Goal: Task Accomplishment & Management: Complete application form

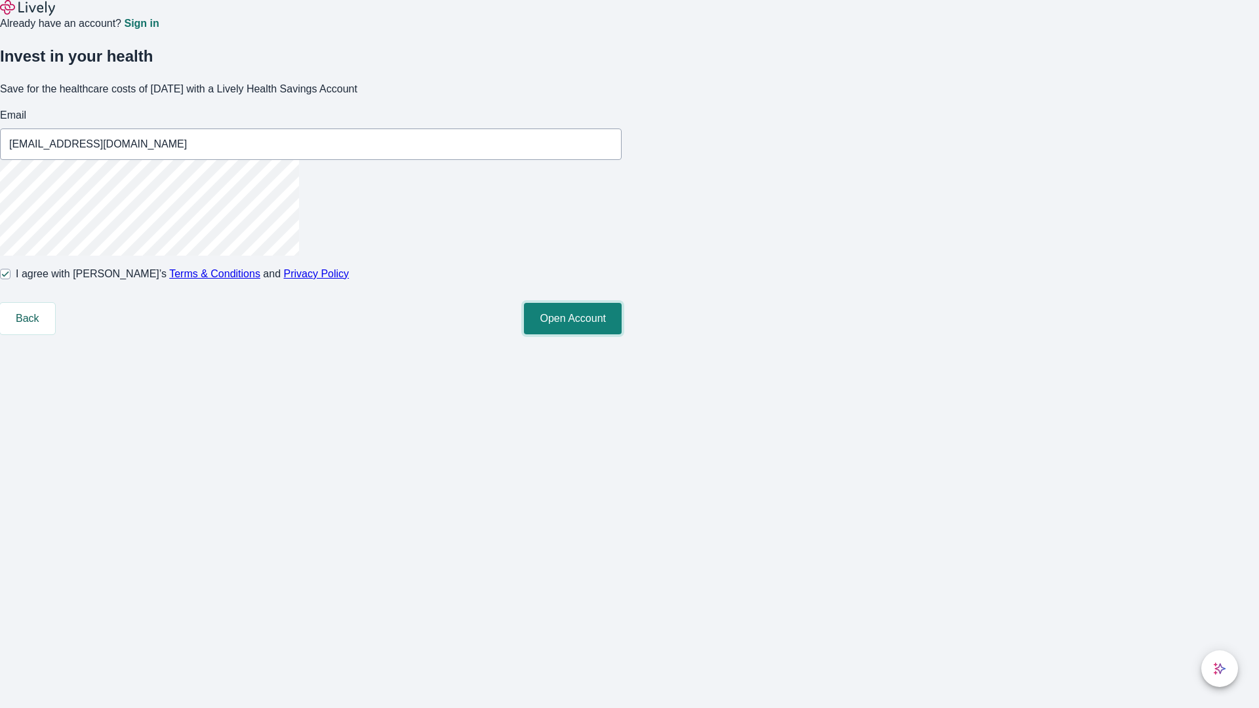
click at [622, 334] on button "Open Account" at bounding box center [573, 318] width 98 height 31
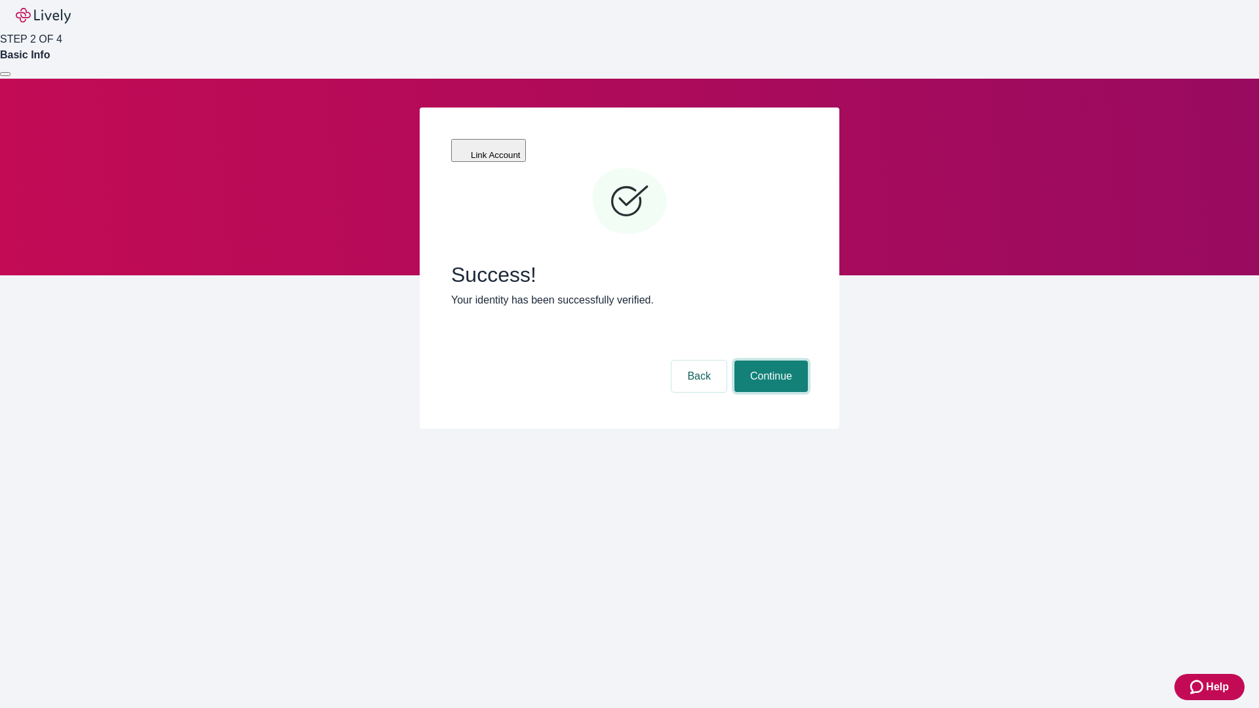
click at [769, 361] on button "Continue" at bounding box center [770, 376] width 73 height 31
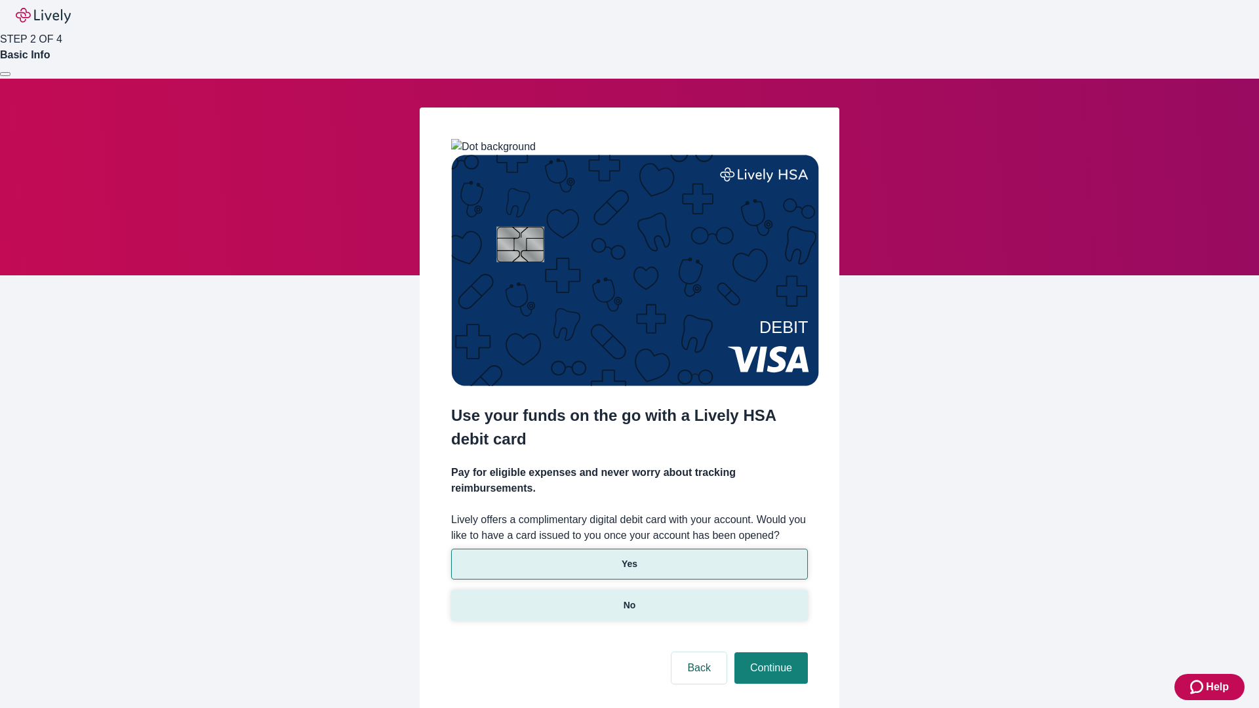
click at [629, 599] on p "No" at bounding box center [630, 606] width 12 height 14
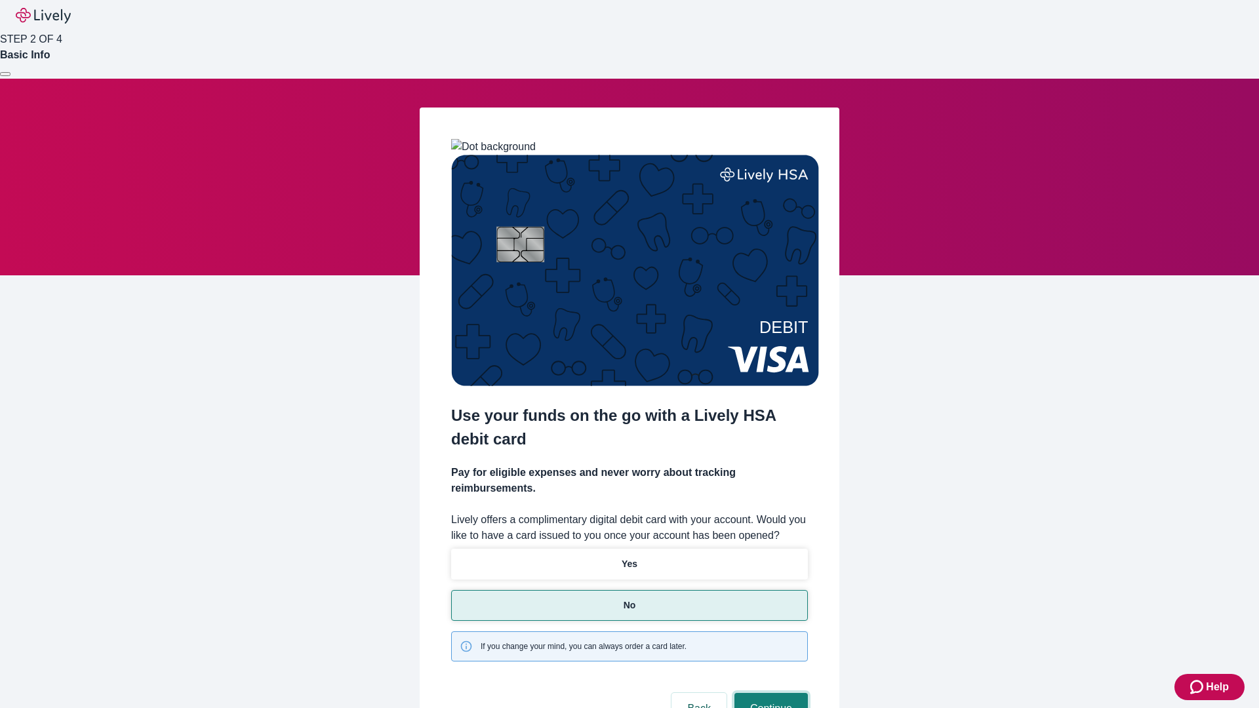
click at [769, 693] on button "Continue" at bounding box center [770, 708] width 73 height 31
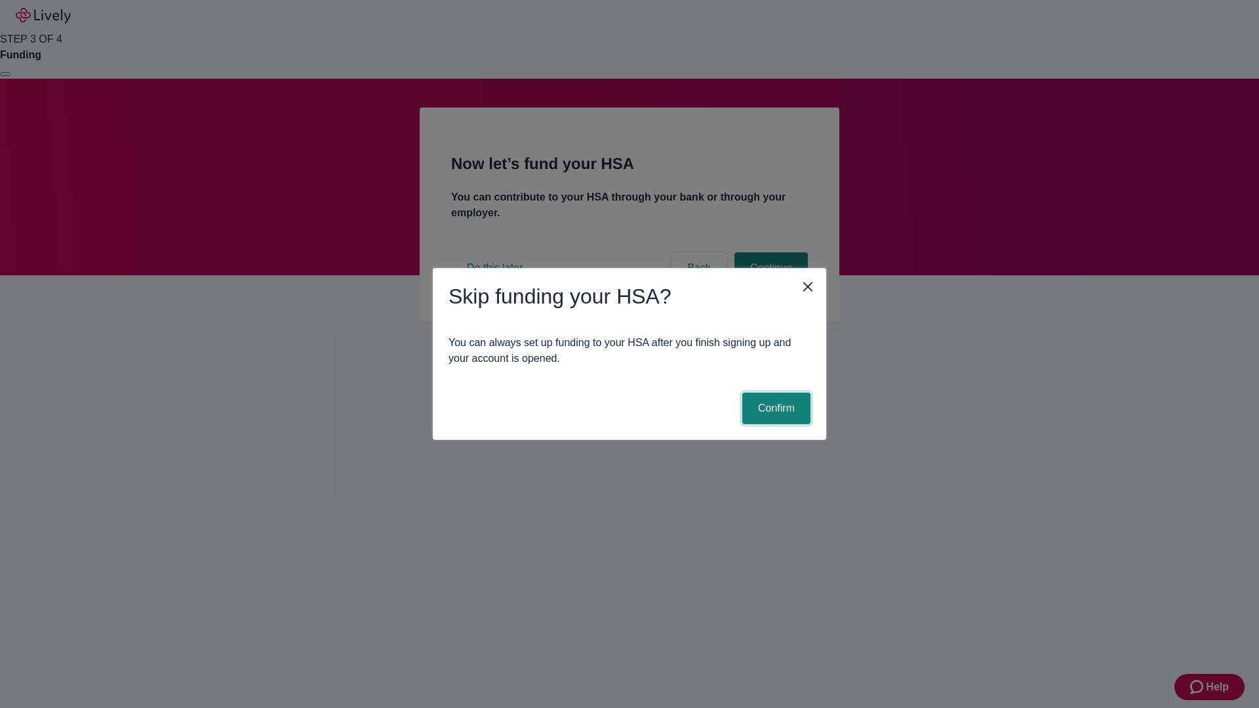
click at [774, 409] on button "Confirm" at bounding box center [776, 408] width 68 height 31
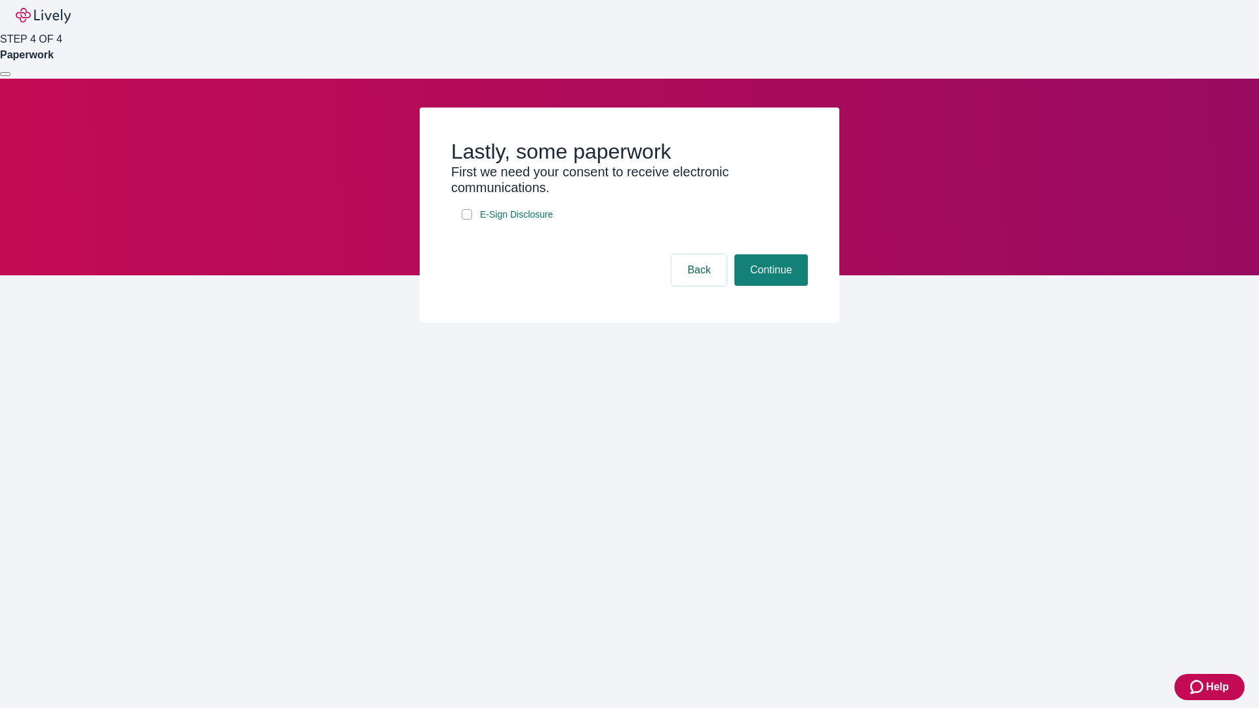
click at [467, 220] on input "E-Sign Disclosure" at bounding box center [467, 214] width 10 height 10
checkbox input "true"
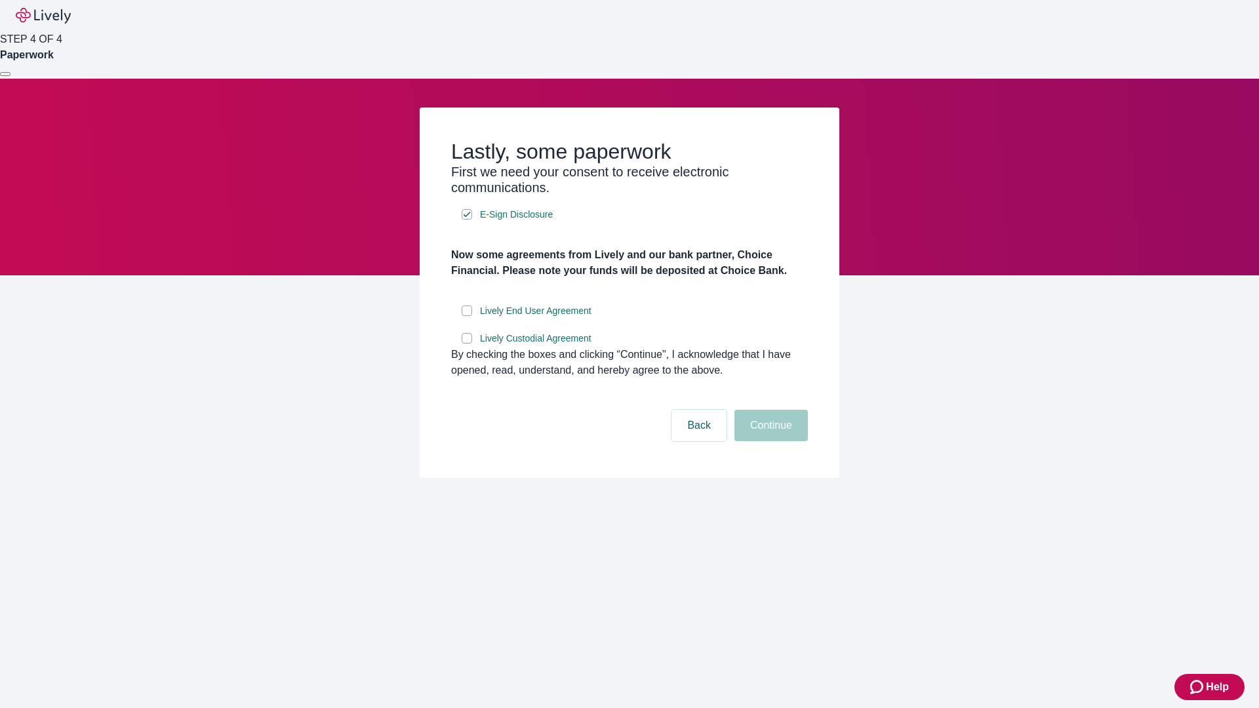
click at [467, 316] on input "Lively End User Agreement" at bounding box center [467, 311] width 10 height 10
checkbox input "true"
click at [467, 344] on input "Lively Custodial Agreement" at bounding box center [467, 338] width 10 height 10
checkbox input "true"
click at [769, 441] on button "Continue" at bounding box center [770, 425] width 73 height 31
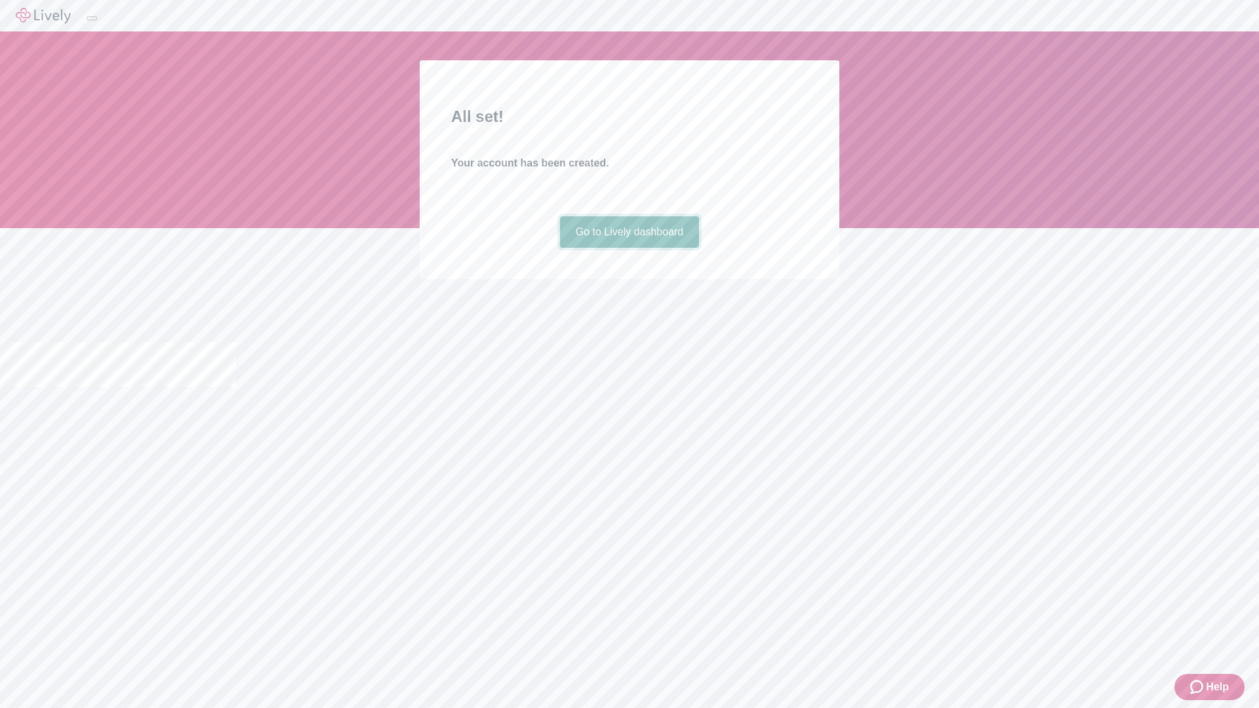
click at [629, 248] on link "Go to Lively dashboard" at bounding box center [630, 231] width 140 height 31
